Goal: Find specific page/section: Find specific page/section

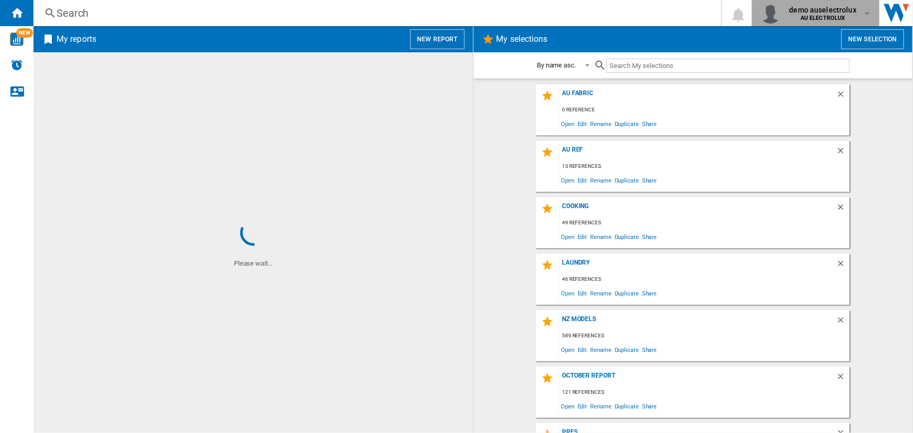
click at [870, 12] on md-icon "button" at bounding box center [867, 13] width 8 height 8
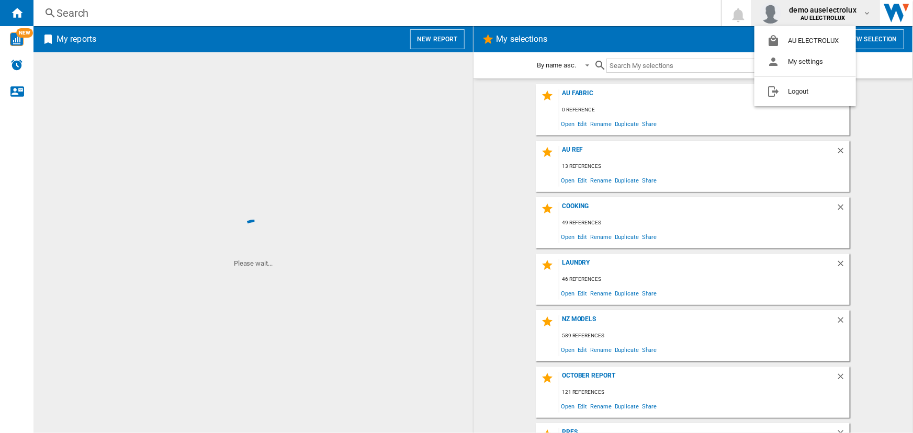
click at [869, 13] on md-backdrop at bounding box center [456, 216] width 913 height 433
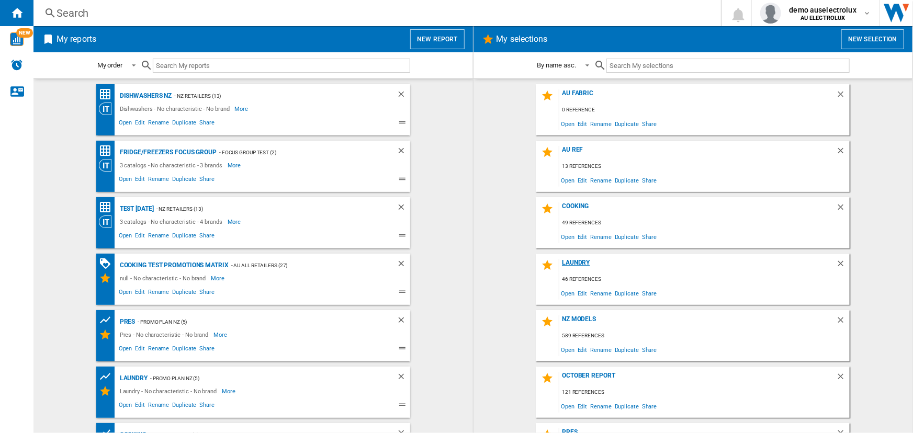
click at [576, 264] on div "Laundry" at bounding box center [698, 266] width 277 height 14
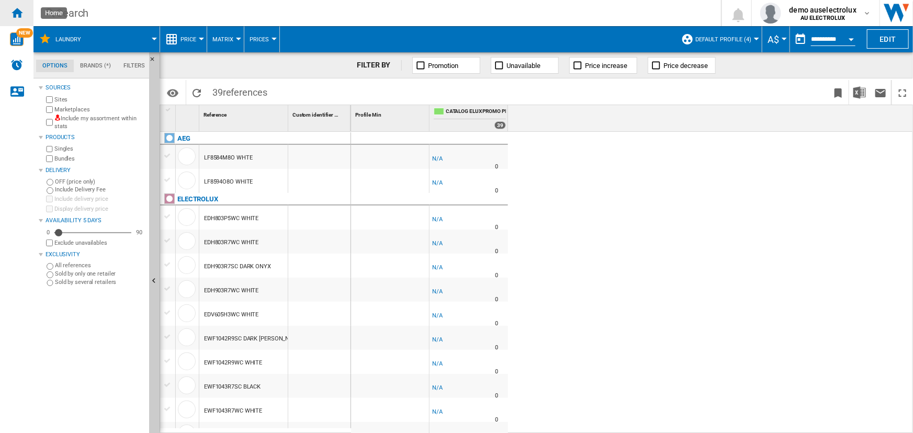
click at [15, 15] on ng-md-icon "Home" at bounding box center [16, 12] width 13 height 13
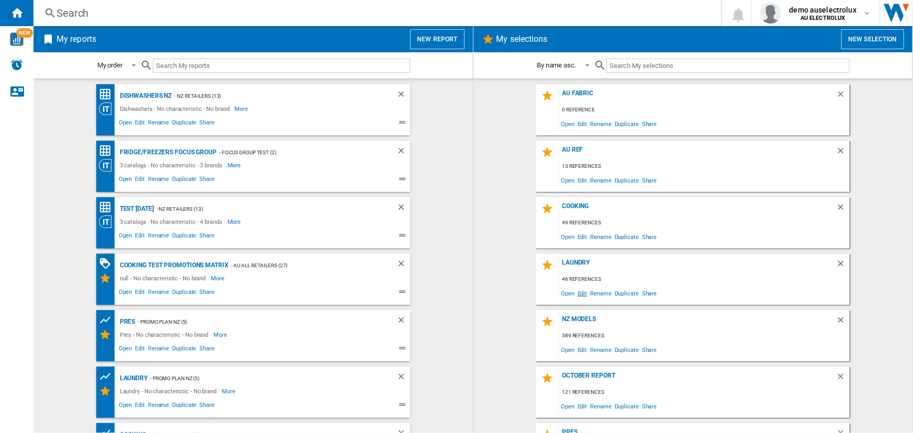
click at [579, 295] on span "Edit" at bounding box center [582, 293] width 13 height 14
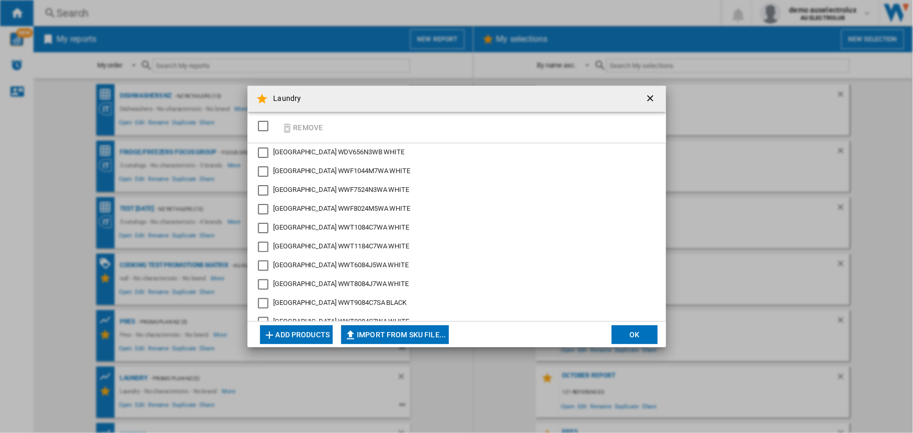
scroll to position [699, 0]
click at [653, 98] on ng-md-icon "getI18NText('BUTTONS.CLOSE_DIALOG')" at bounding box center [651, 99] width 13 height 13
